Goal: Communication & Community: Share content

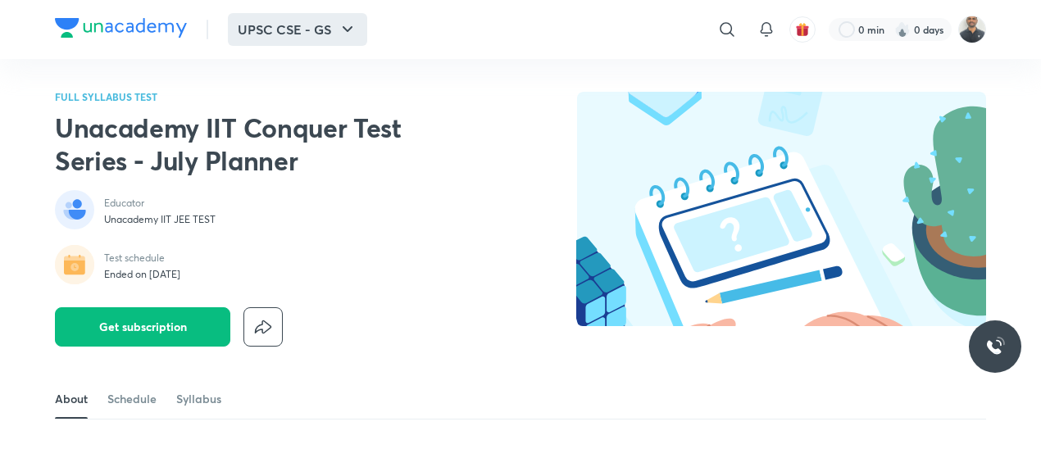
click at [318, 26] on button "UPSC CSE - GS" at bounding box center [297, 29] width 139 height 33
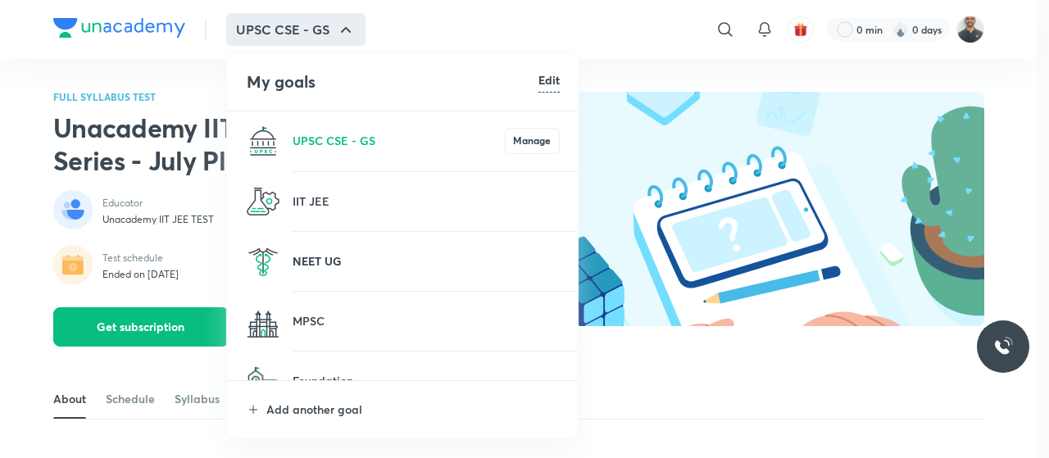
click at [342, 257] on p "NEET UG" at bounding box center [426, 260] width 267 height 17
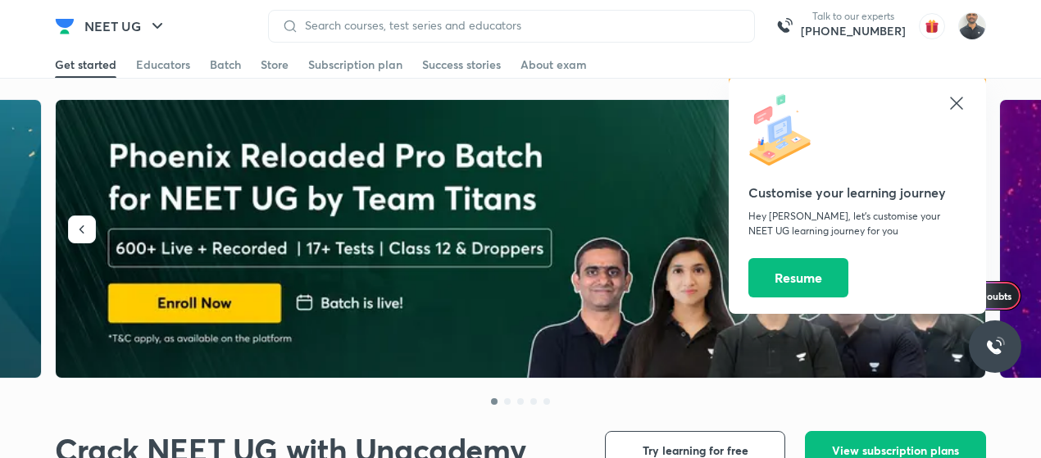
click at [947, 109] on icon at bounding box center [956, 103] width 20 height 20
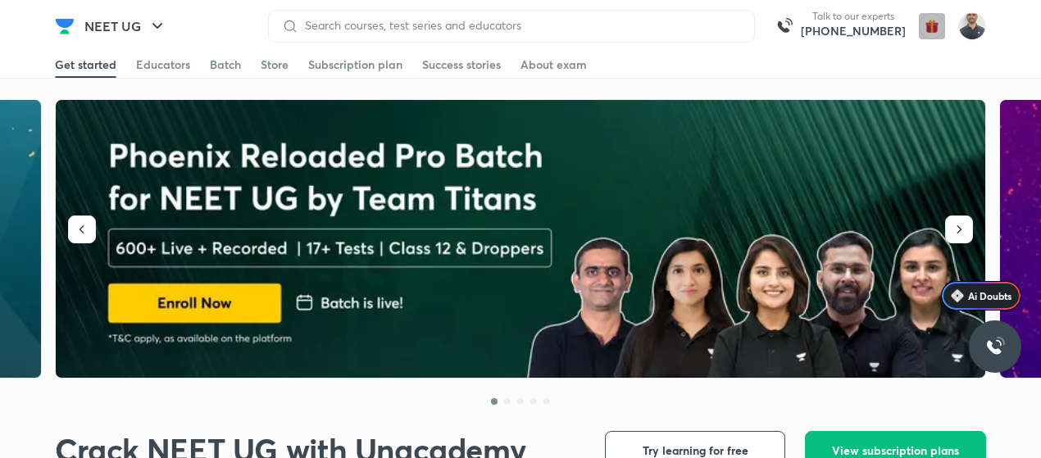
click at [937, 30] on img "button" at bounding box center [932, 26] width 26 height 26
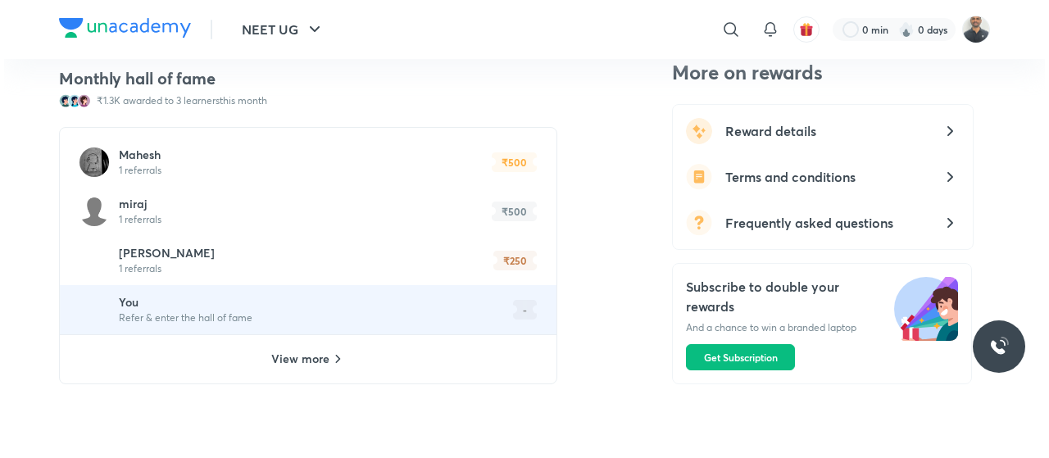
scroll to position [1146, 0]
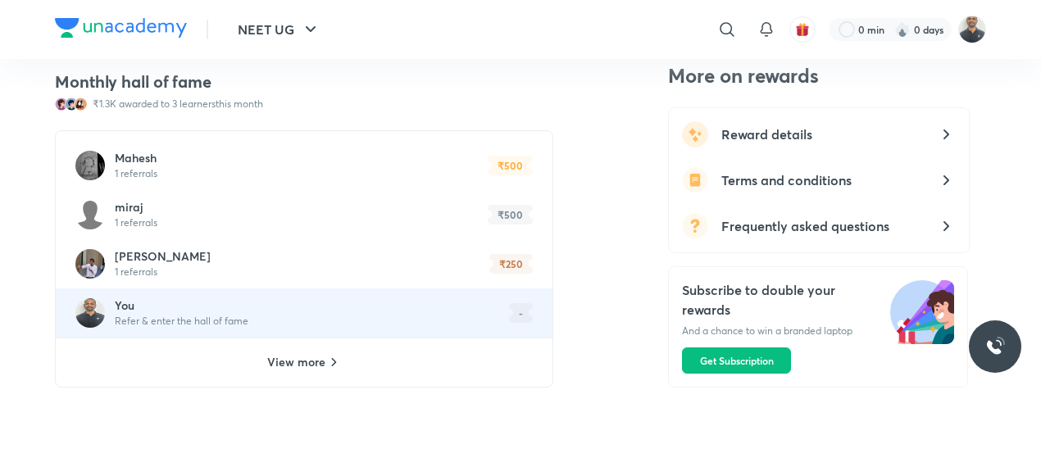
click at [343, 338] on div "View more" at bounding box center [304, 362] width 497 height 49
click at [211, 256] on h6 "[PERSON_NAME]" at bounding box center [163, 256] width 96 height 15
click at [159, 173] on div "Mahesh 1 referrals ₹500" at bounding box center [304, 165] width 497 height 49
click at [272, 29] on button "NEET UG" at bounding box center [279, 29] width 102 height 33
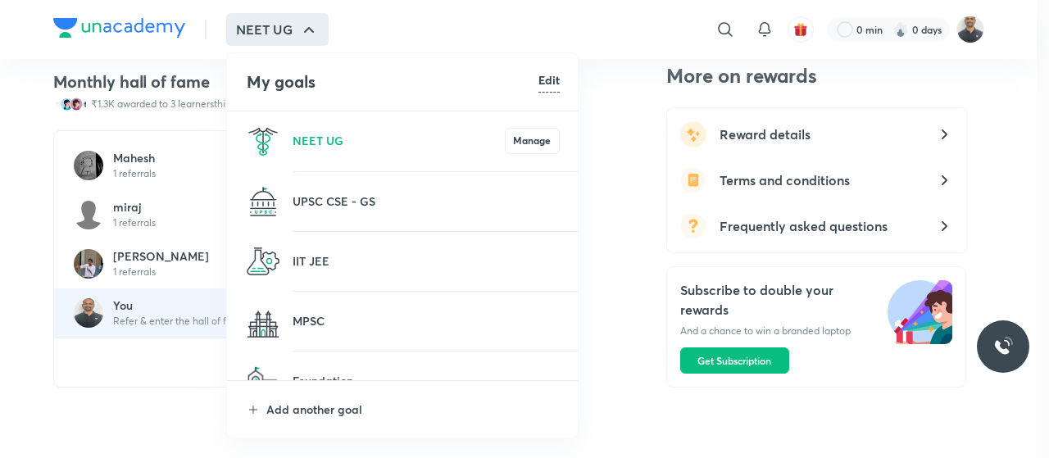
click at [770, 134] on div at bounding box center [524, 229] width 1049 height 458
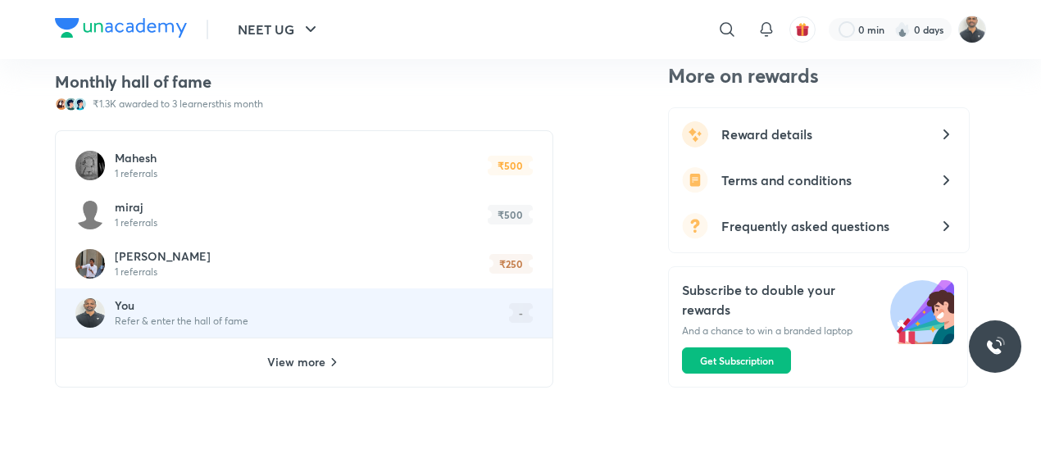
click at [851, 138] on h5 "Reward details" at bounding box center [822, 135] width 202 height 20
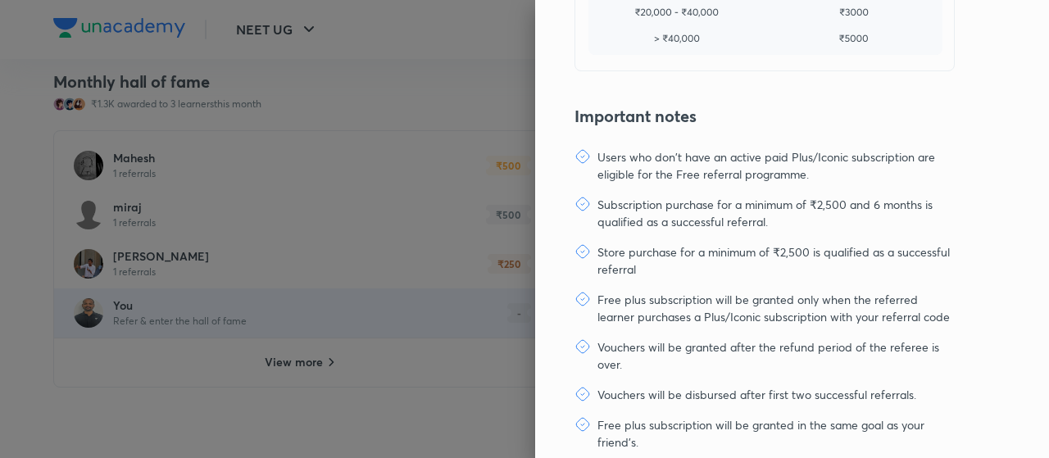
scroll to position [444, 0]
